Goal: Check status: Check status

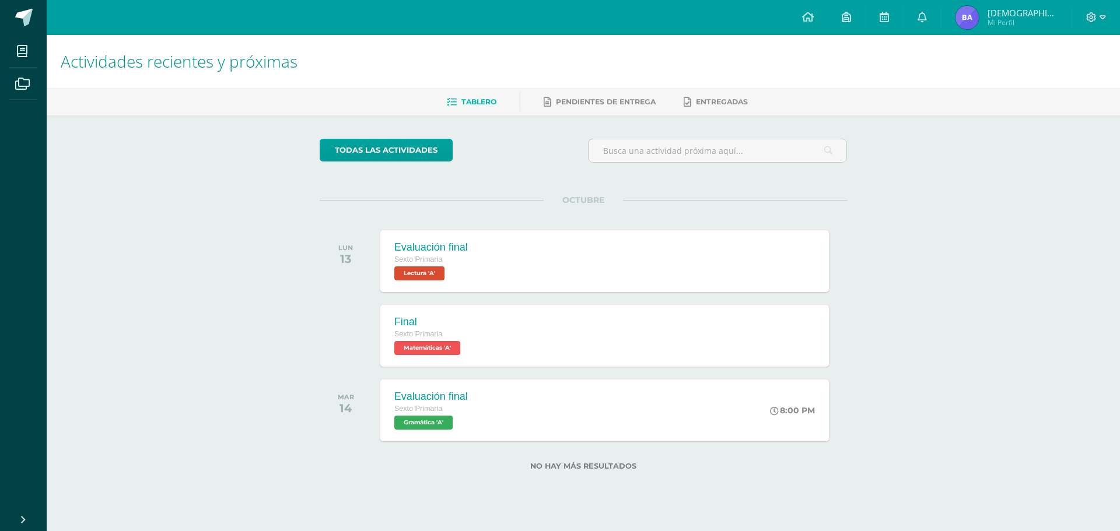
click at [979, 27] on img at bounding box center [966, 17] width 23 height 23
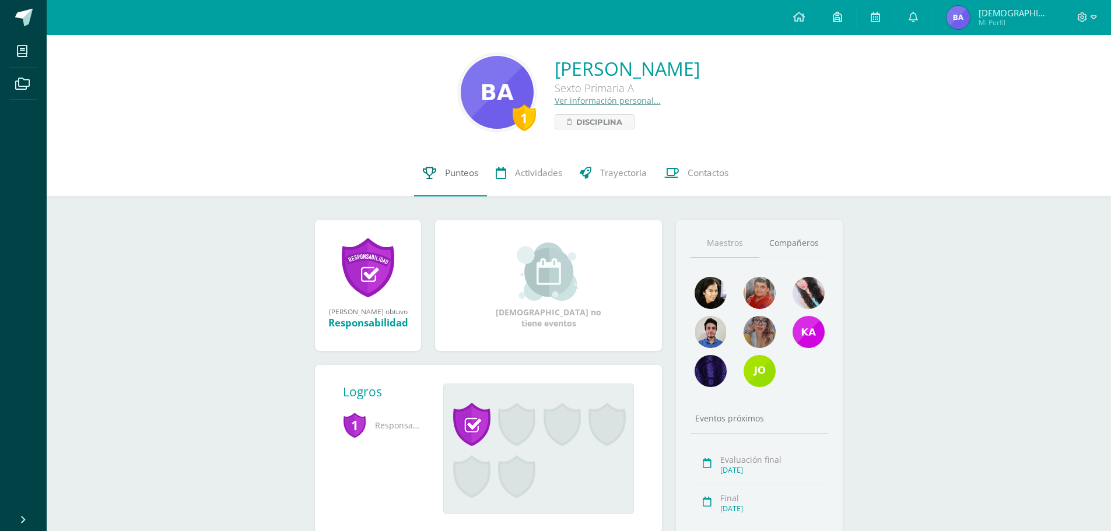
click at [463, 190] on link "Punteos" at bounding box center [450, 173] width 73 height 47
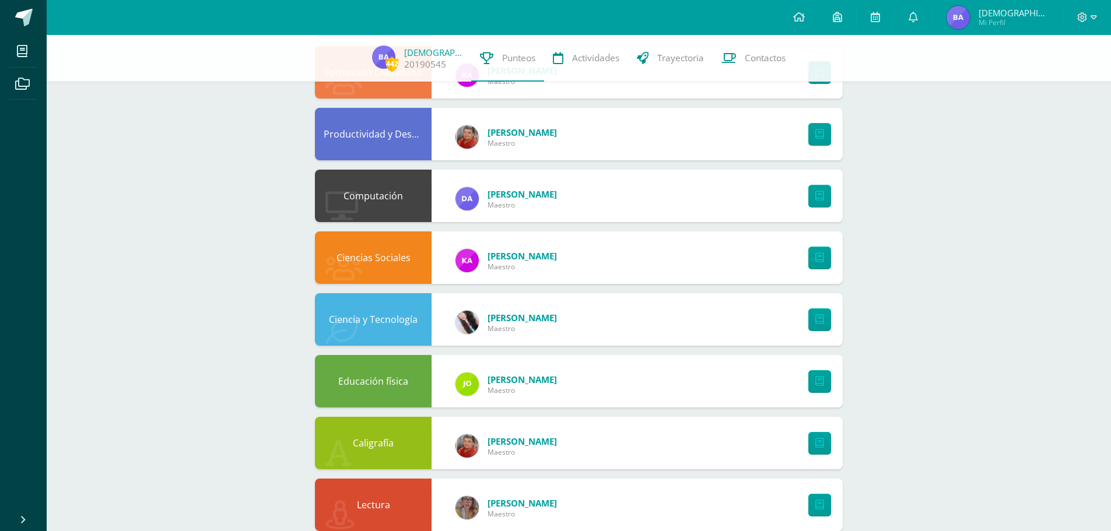
scroll to position [467, 0]
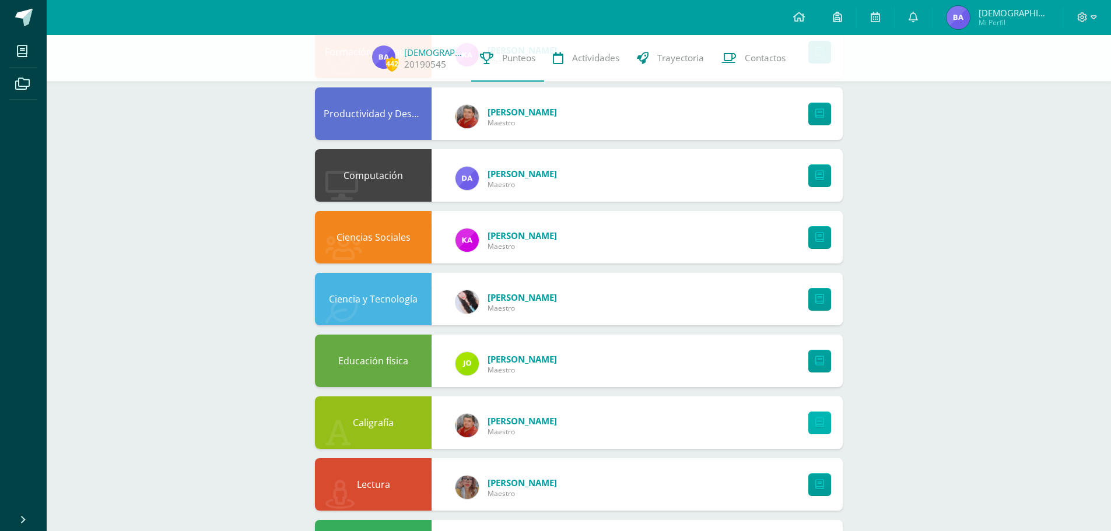
click at [820, 421] on icon at bounding box center [819, 423] width 9 height 10
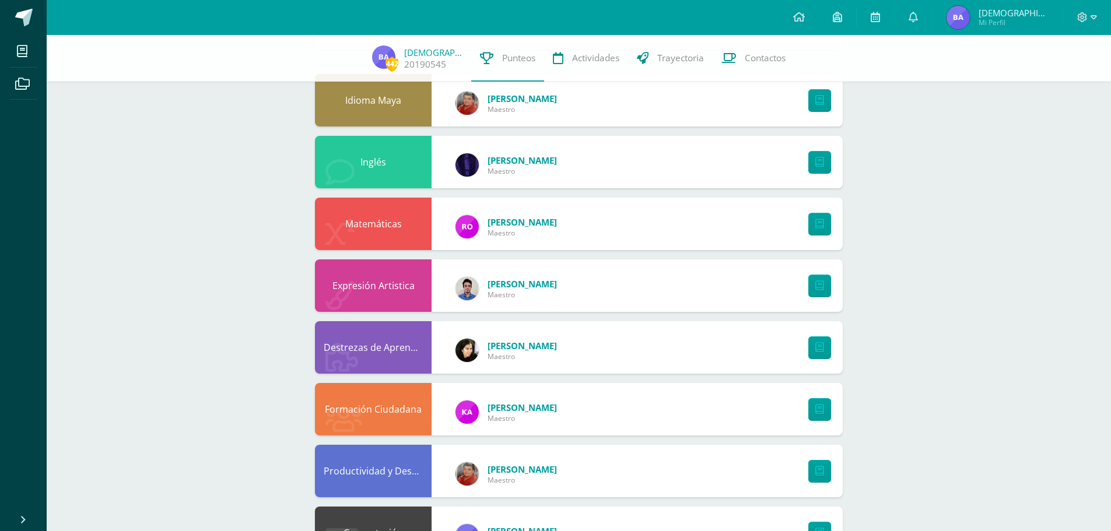
scroll to position [117, 0]
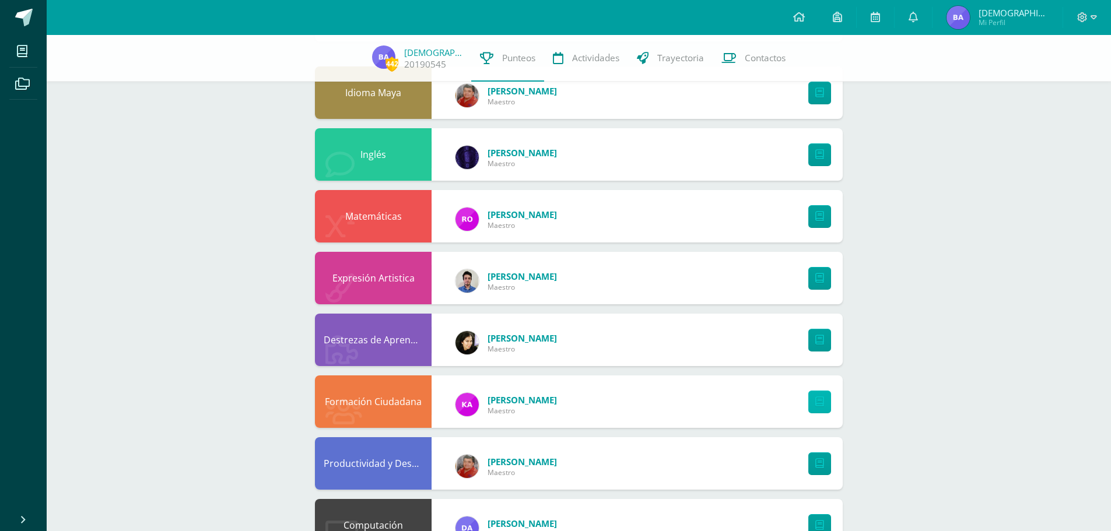
click at [821, 395] on link at bounding box center [819, 402] width 23 height 23
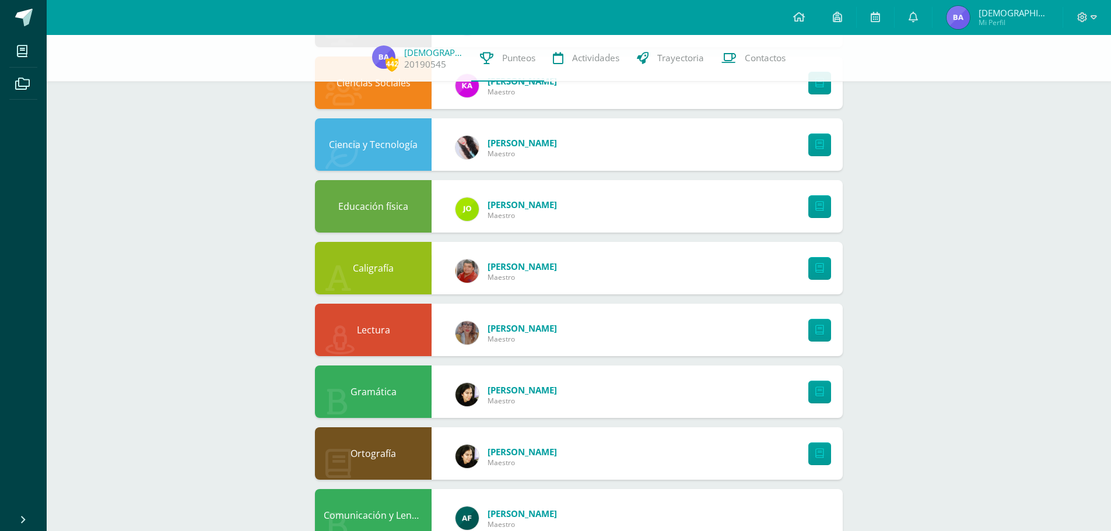
scroll to position [642, 0]
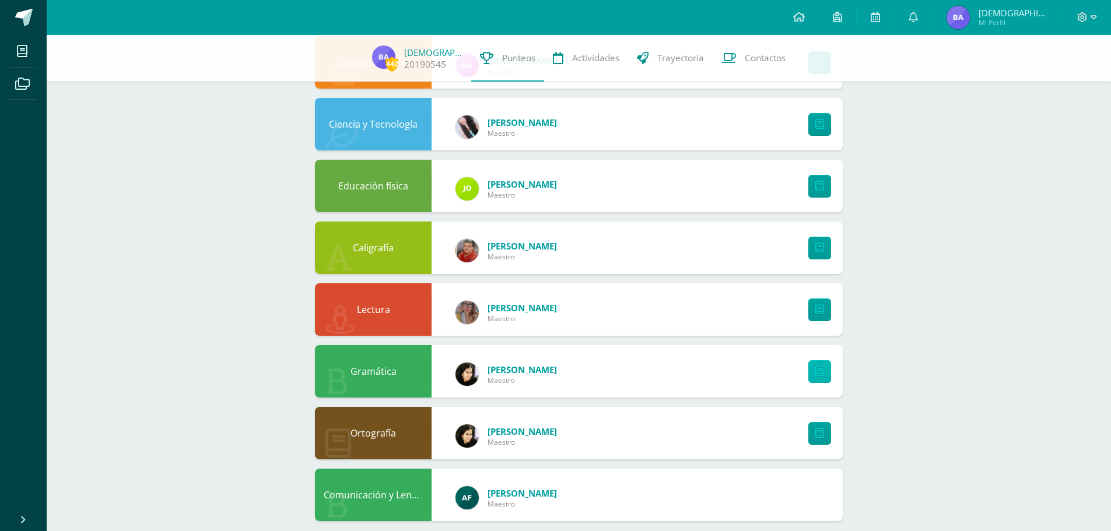
click at [831, 370] on link at bounding box center [819, 371] width 23 height 23
